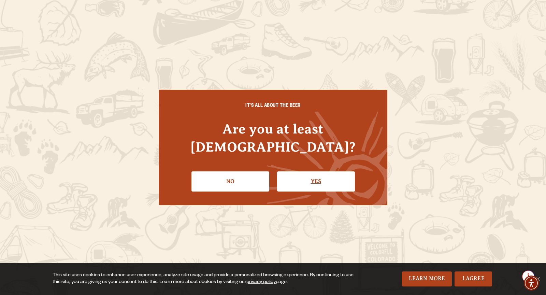
click at [295, 171] on link "Yes" at bounding box center [316, 181] width 78 height 20
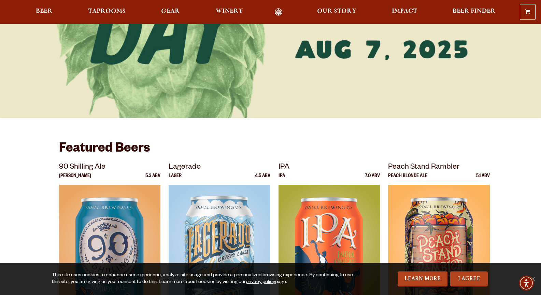
scroll to position [136, 0]
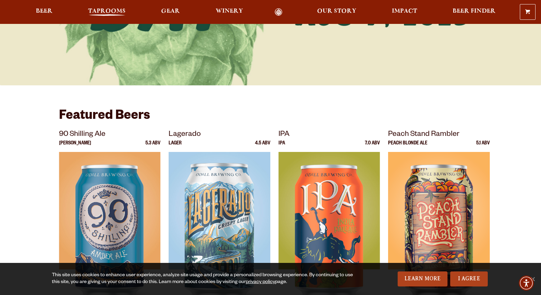
click at [110, 14] on span "Taprooms" at bounding box center [107, 11] width 38 height 5
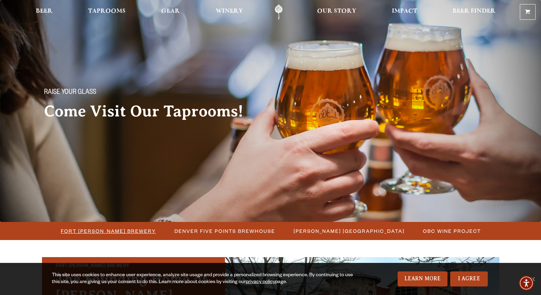
click at [120, 233] on span "Fort [PERSON_NAME] Brewery" at bounding box center [108, 231] width 95 height 10
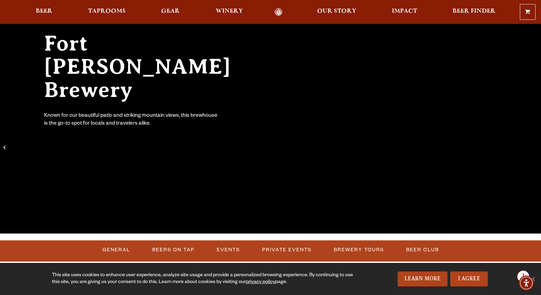
scroll to position [102, 0]
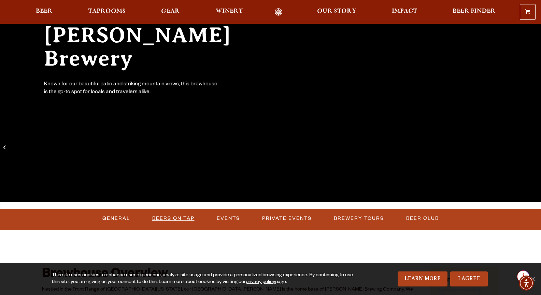
click at [183, 216] on link "Beers on Tap" at bounding box center [173, 219] width 48 height 16
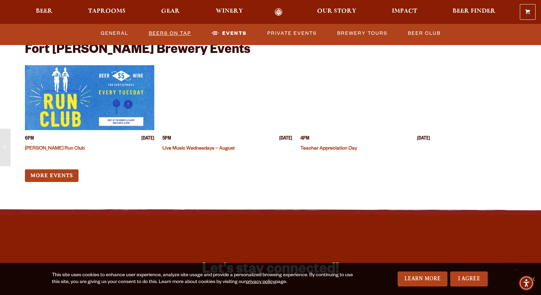
scroll to position [1672, 0]
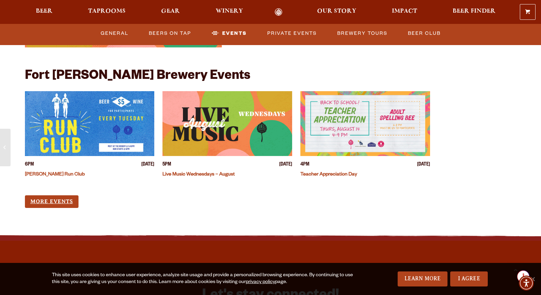
click at [43, 195] on link "More Events" at bounding box center [52, 201] width 54 height 13
click at [177, 34] on link "Beers on Tap" at bounding box center [170, 34] width 48 height 16
click at [177, 34] on link "Beers on Tap" at bounding box center [176, 34] width 60 height 16
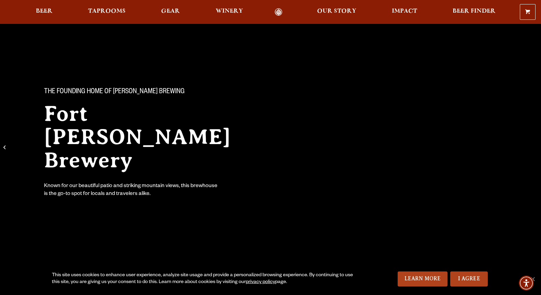
scroll to position [0, 0]
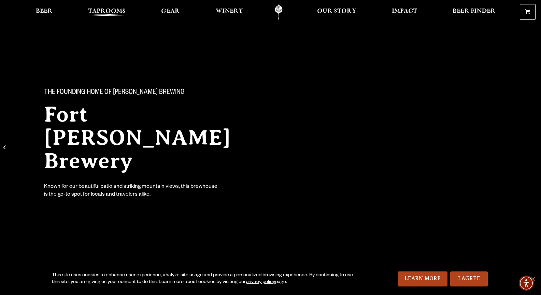
click at [121, 14] on span "Taprooms" at bounding box center [107, 11] width 38 height 5
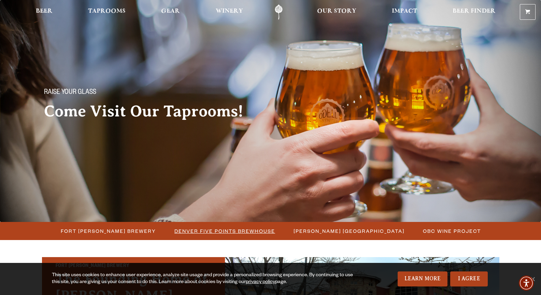
click at [211, 227] on span "Denver Five Points Brewhouse" at bounding box center [224, 231] width 101 height 10
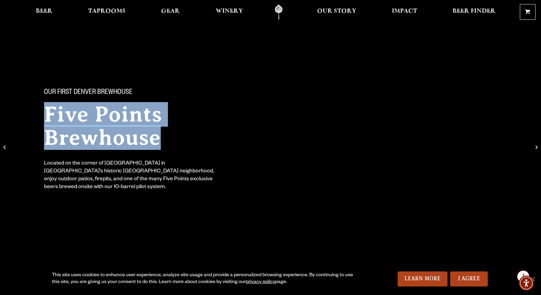
drag, startPoint x: 158, startPoint y: 141, endPoint x: 37, endPoint y: 122, distance: 122.3
click at [37, 122] on div "Our First Denver Brewhouse Five Points Brewhouse Located on the corner of 30th …" at bounding box center [150, 135] width 229 height 136
copy h2 "Five Points Brewhouse"
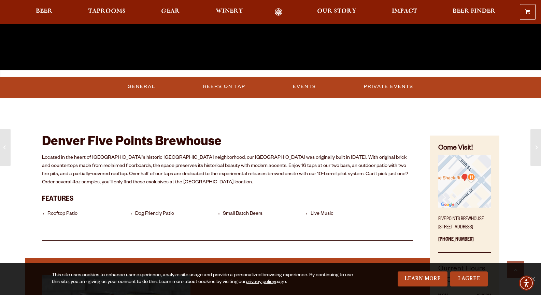
scroll to position [239, 0]
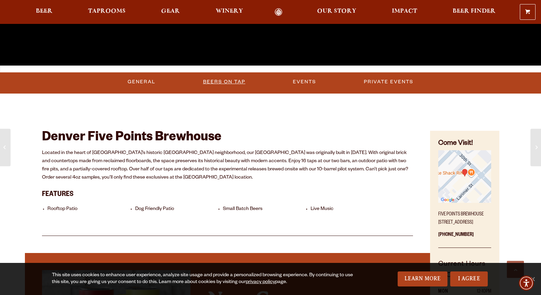
click at [230, 82] on link "Beers on Tap" at bounding box center [224, 82] width 48 height 16
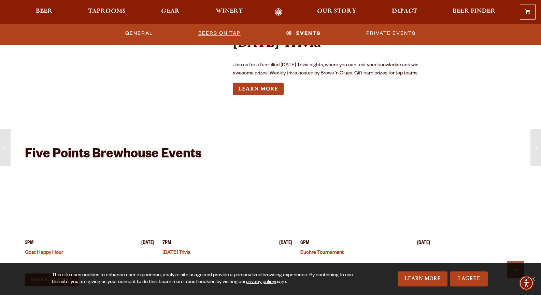
scroll to position [682, 0]
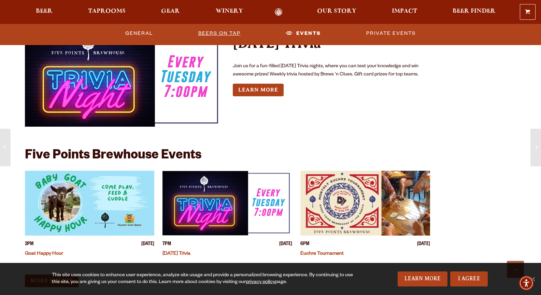
click at [218, 32] on link "Beers on Tap" at bounding box center [220, 34] width 48 height 16
click at [218, 32] on link "Beers on Tap" at bounding box center [225, 34] width 60 height 16
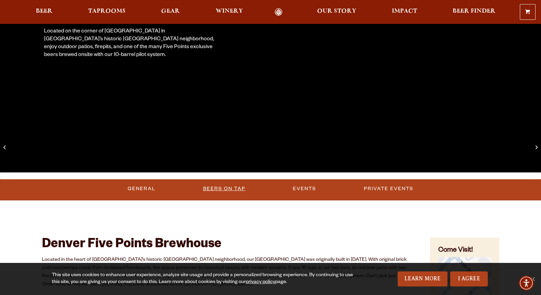
scroll to position [171, 0]
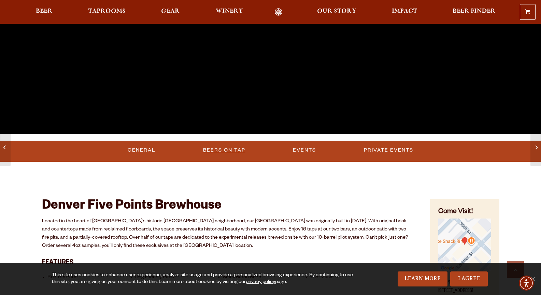
click at [234, 150] on link "Beers on Tap" at bounding box center [224, 150] width 48 height 16
click at [234, 150] on link "Beers on Tap" at bounding box center [225, 150] width 60 height 16
click at [229, 150] on link "Beers on Tap" at bounding box center [225, 150] width 60 height 16
click at [197, 150] on link "Beers on Tap" at bounding box center [225, 150] width 60 height 16
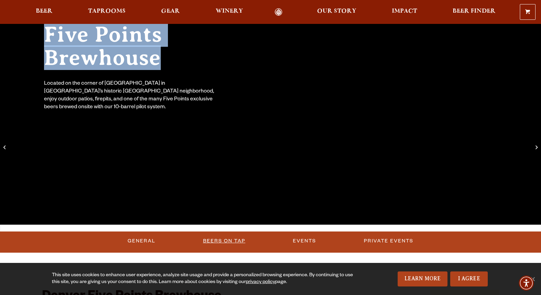
scroll to position [68, 0]
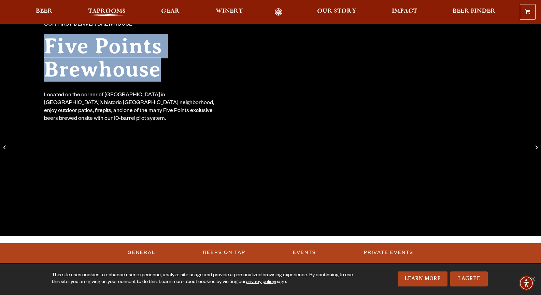
click at [115, 10] on span "Taprooms" at bounding box center [107, 11] width 38 height 5
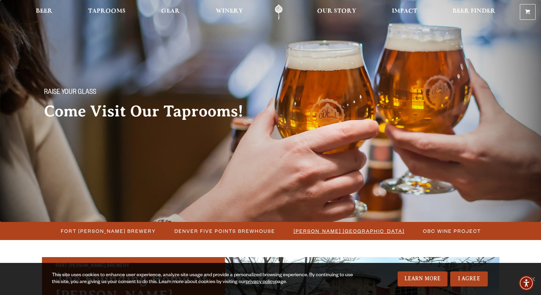
click at [300, 226] on span "[PERSON_NAME] [GEOGRAPHIC_DATA]" at bounding box center [348, 231] width 111 height 10
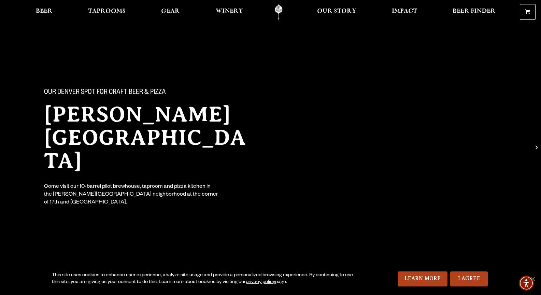
click at [142, 139] on h2 "[PERSON_NAME][GEOGRAPHIC_DATA]" at bounding box center [150, 138] width 213 height 70
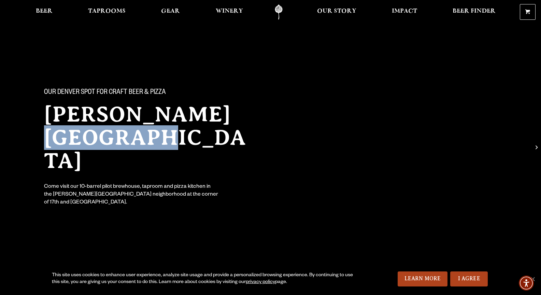
click at [142, 139] on h2 "[PERSON_NAME][GEOGRAPHIC_DATA]" at bounding box center [150, 138] width 213 height 70
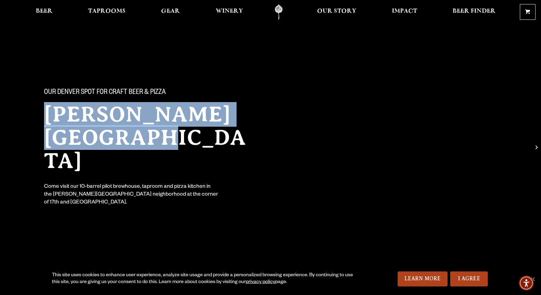
drag, startPoint x: 156, startPoint y: 139, endPoint x: 49, endPoint y: 115, distance: 109.8
click at [49, 115] on h2 "[PERSON_NAME][GEOGRAPHIC_DATA]" at bounding box center [150, 138] width 213 height 70
copy h2 "[PERSON_NAME][GEOGRAPHIC_DATA]"
